Goal: Task Accomplishment & Management: Manage account settings

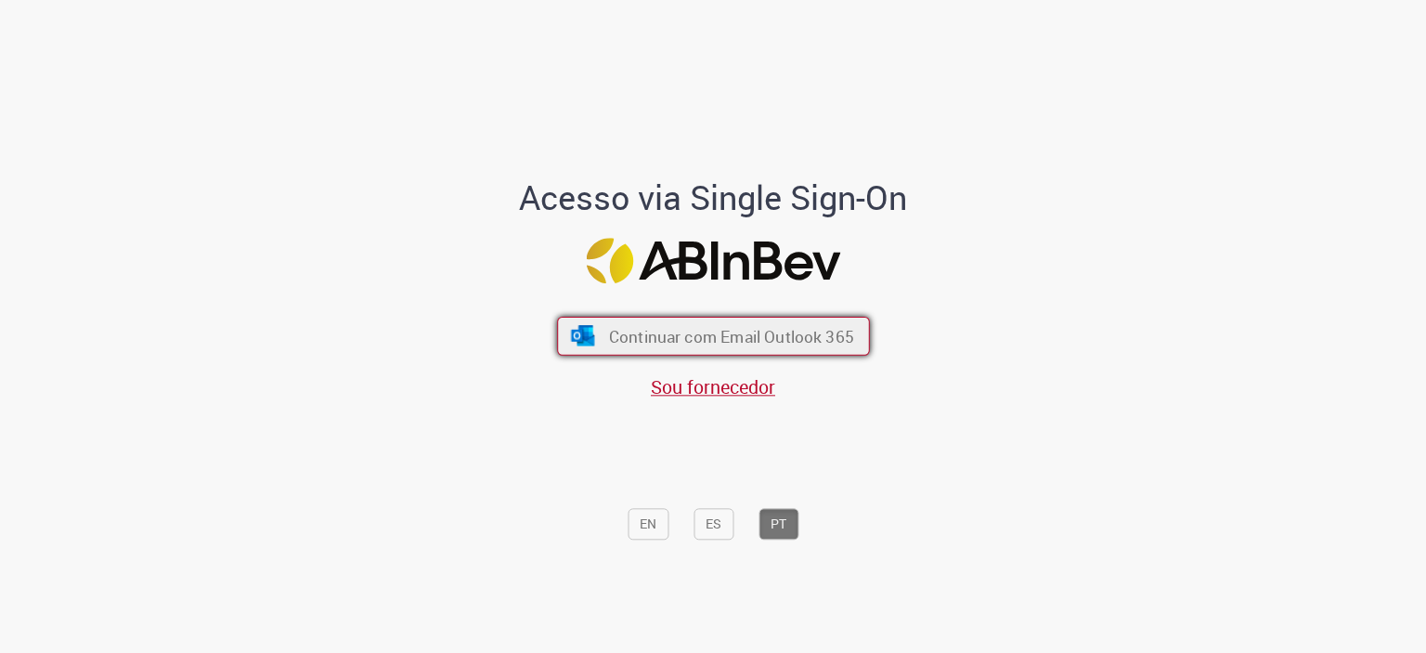
click at [760, 335] on span "Continuar com Email Outlook 365" at bounding box center [730, 335] width 245 height 21
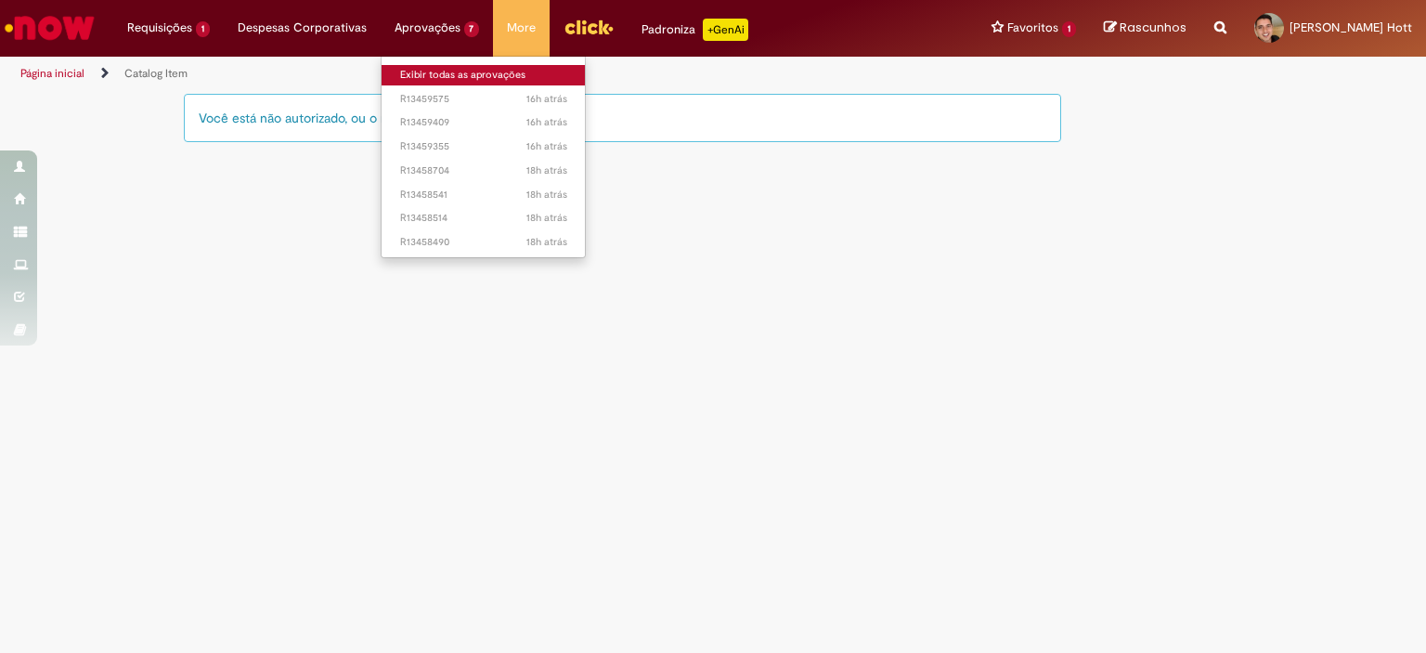
click at [449, 73] on link "Exibir todas as aprovações" at bounding box center [483, 75] width 204 height 20
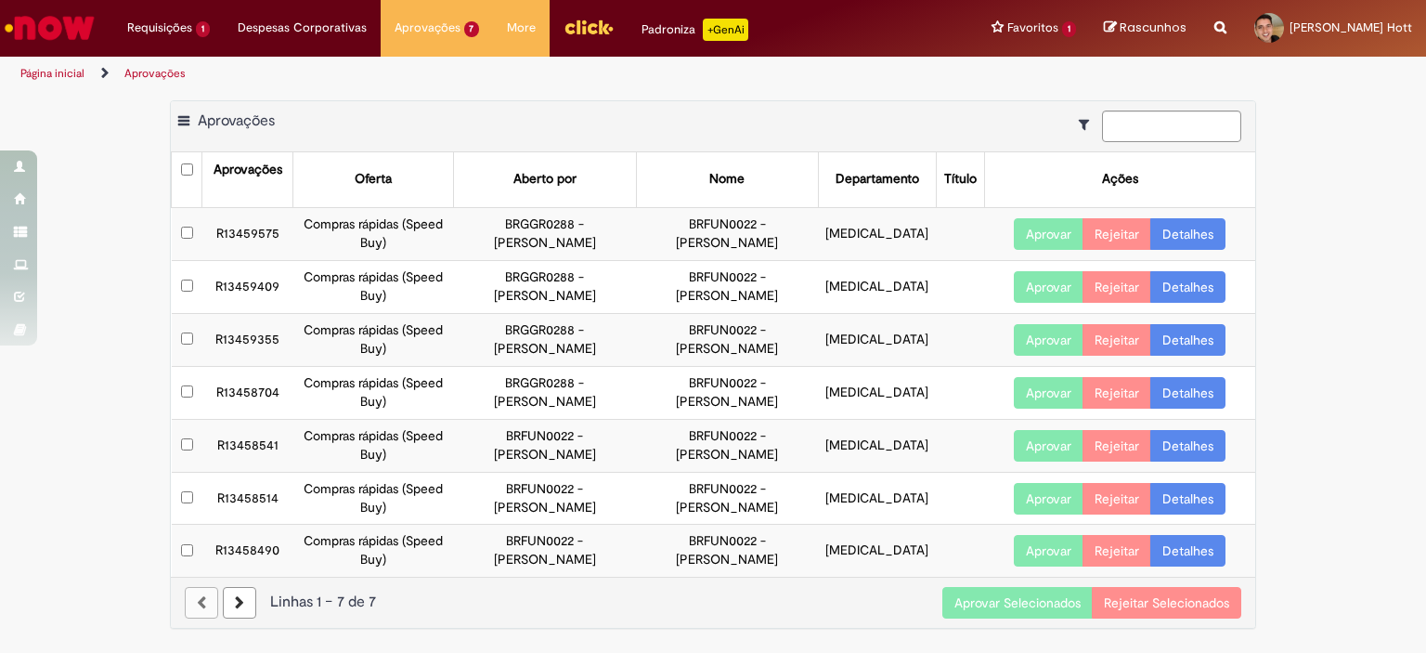
click at [1041, 597] on button "Aprovar Selecionados" at bounding box center [1017, 603] width 150 height 32
